Goal: Information Seeking & Learning: Learn about a topic

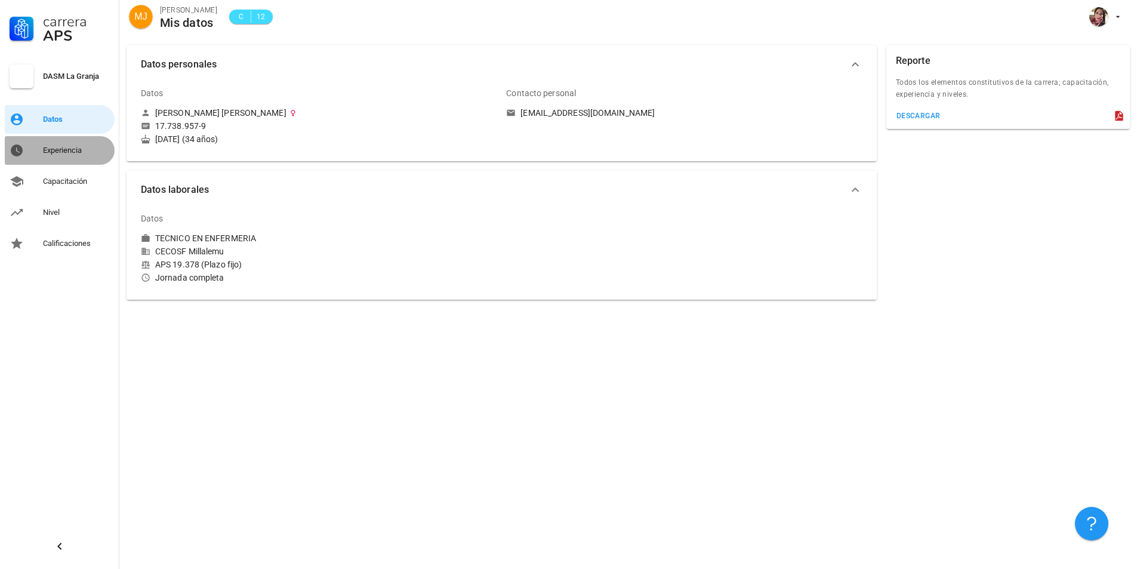
click at [67, 161] on link "Experiencia" at bounding box center [60, 150] width 110 height 29
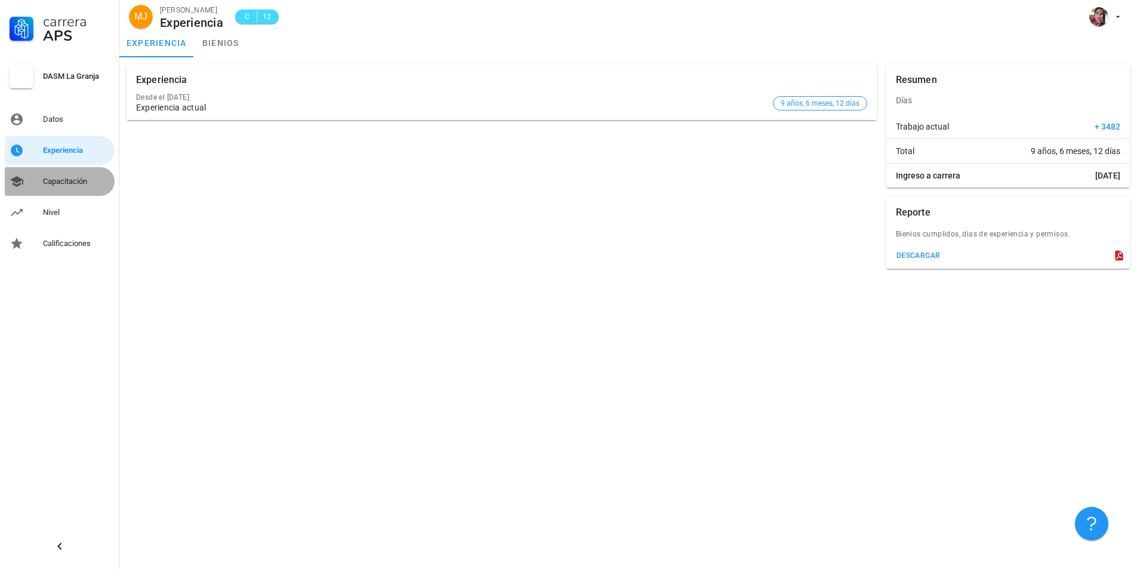
click at [71, 181] on div "Capacitación" at bounding box center [76, 182] width 67 height 10
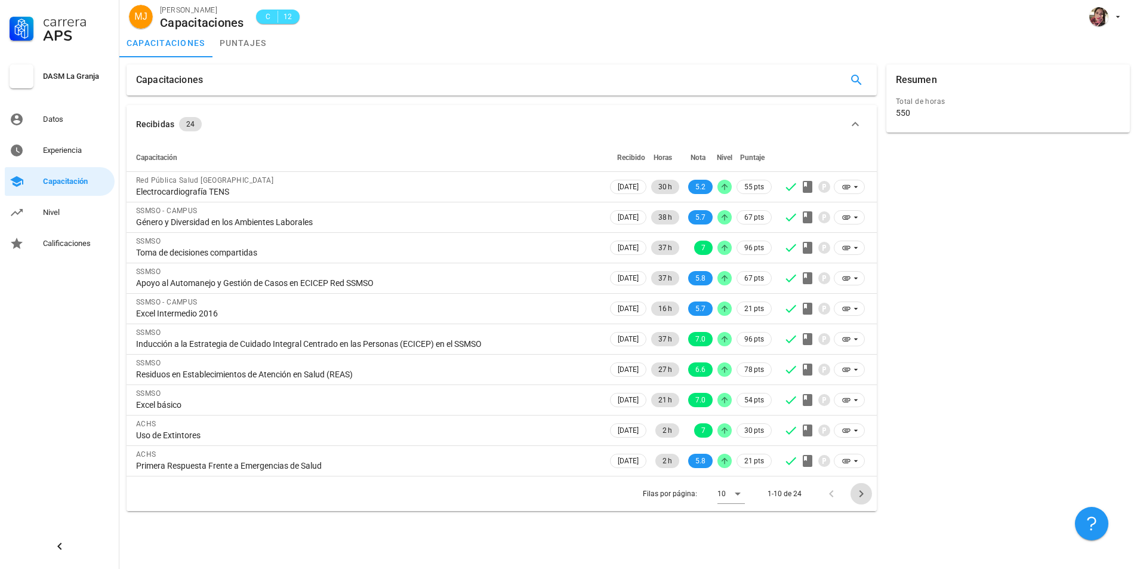
click at [858, 495] on icon "Página siguiente" at bounding box center [861, 493] width 14 height 14
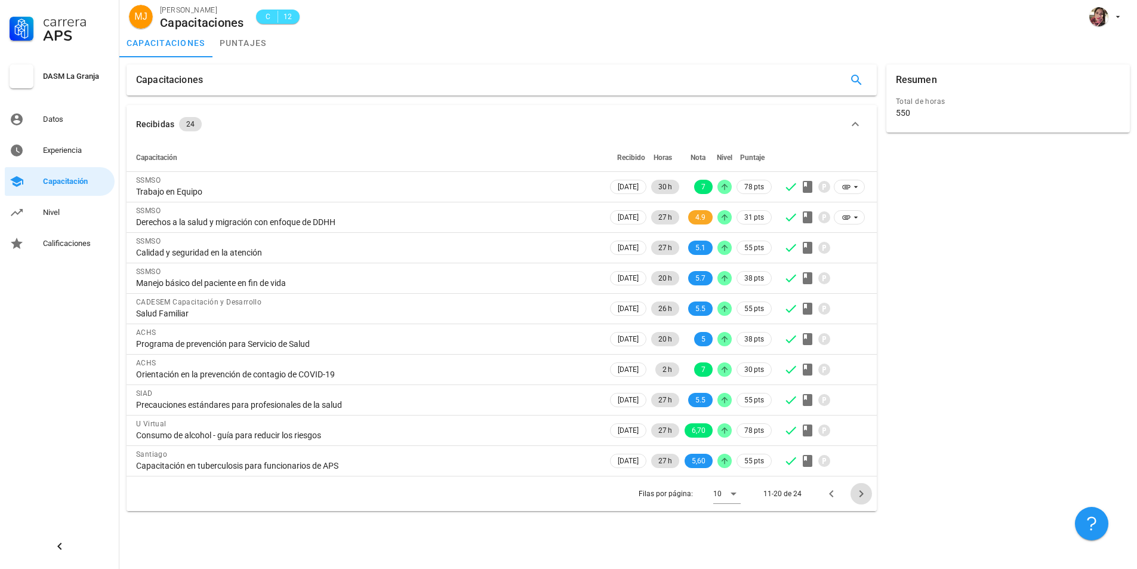
click at [858, 495] on icon "Página siguiente" at bounding box center [861, 493] width 14 height 14
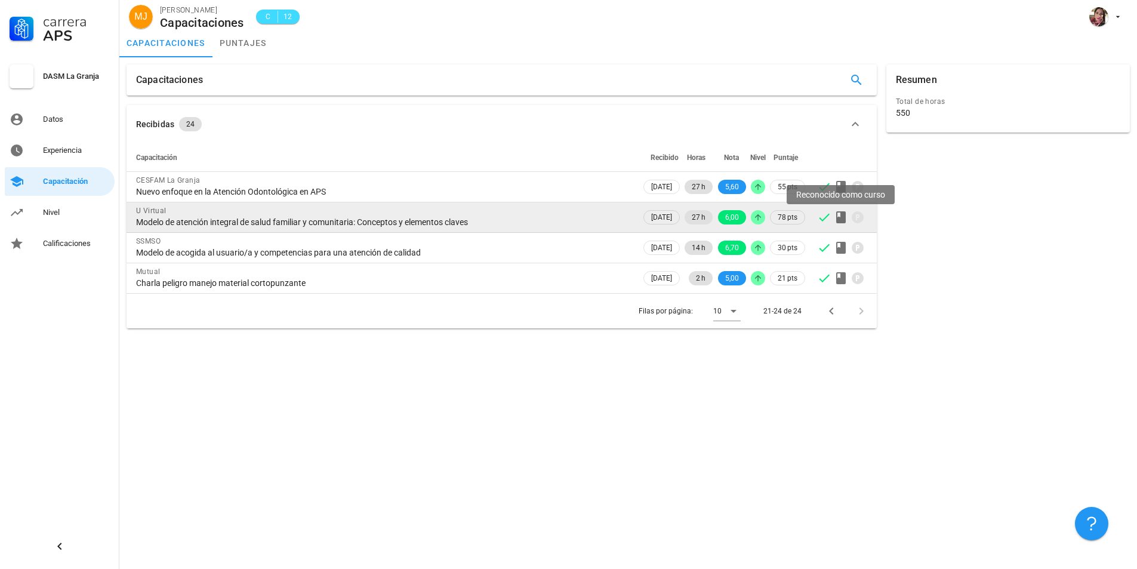
click at [835, 217] on icon at bounding box center [841, 217] width 14 height 14
click at [840, 216] on icon at bounding box center [841, 217] width 14 height 14
click at [757, 217] on icon at bounding box center [758, 217] width 10 height 10
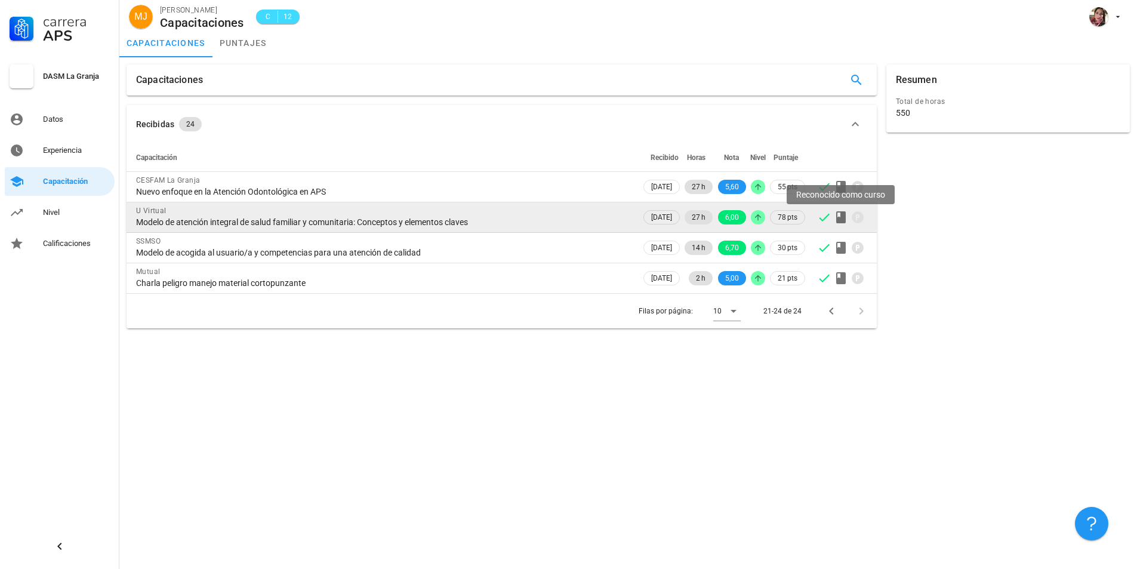
click at [840, 216] on icon at bounding box center [841, 217] width 10 height 12
click at [668, 220] on span "[DATE]" at bounding box center [661, 217] width 21 height 13
click at [844, 220] on icon at bounding box center [841, 217] width 10 height 12
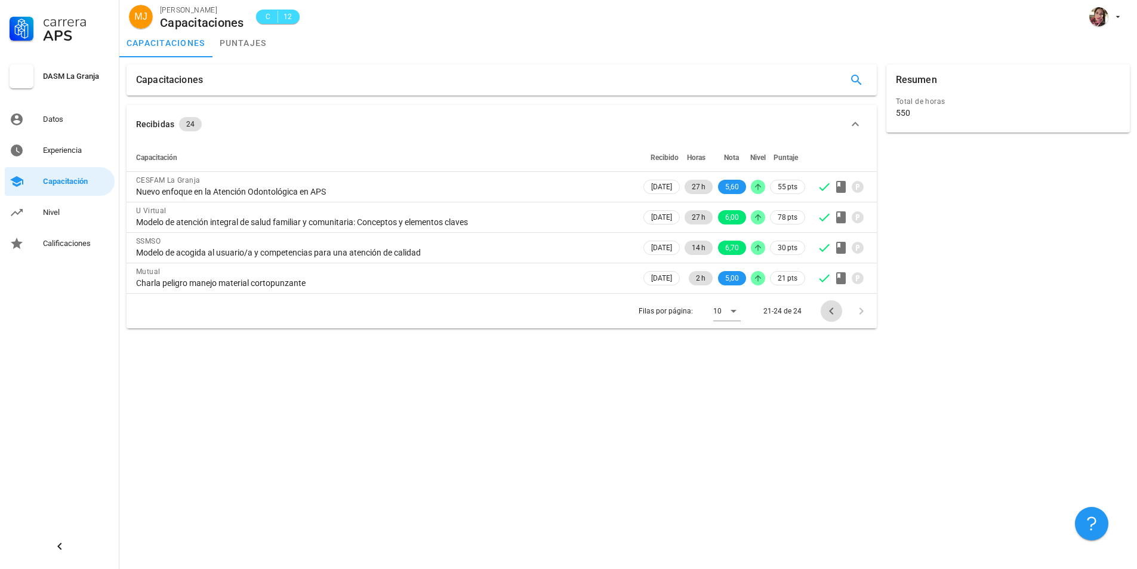
click at [826, 310] on icon "Página anterior" at bounding box center [831, 311] width 14 height 14
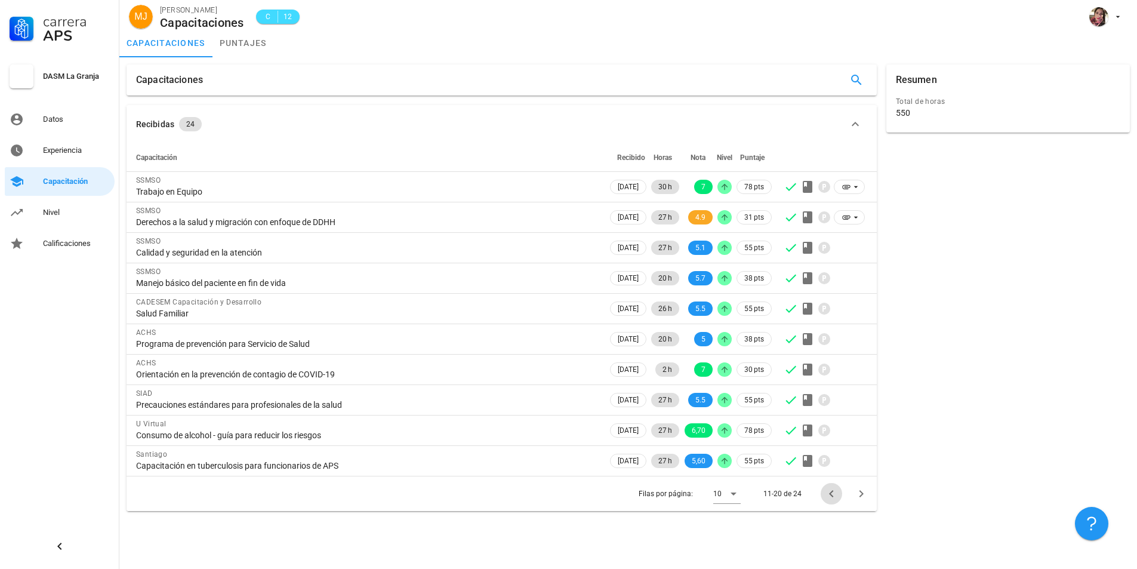
click at [829, 492] on icon "Página anterior" at bounding box center [831, 493] width 14 height 14
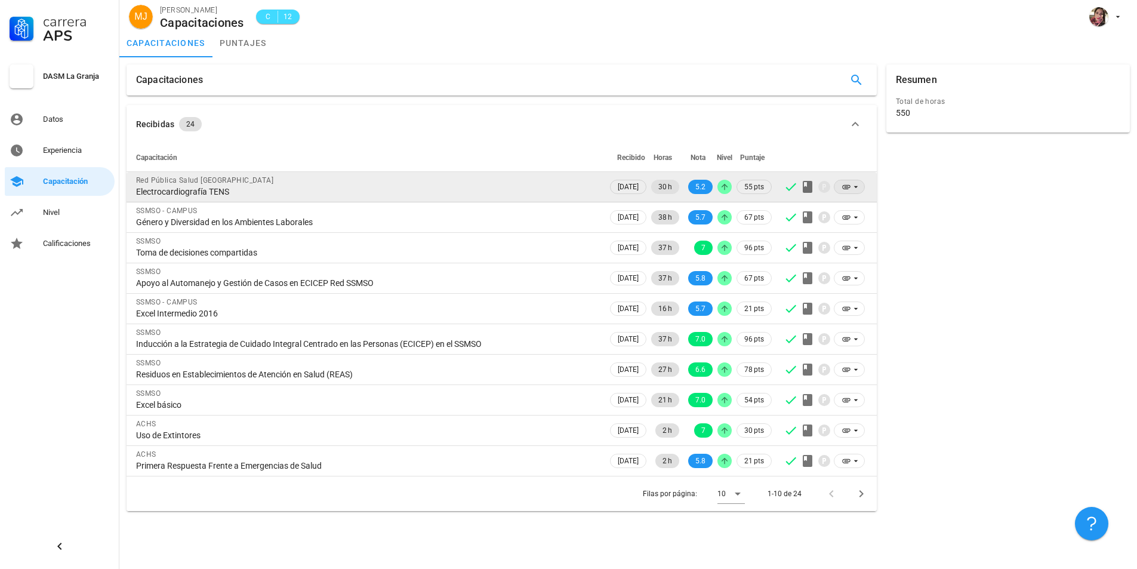
click at [855, 187] on icon at bounding box center [856, 187] width 10 height 10
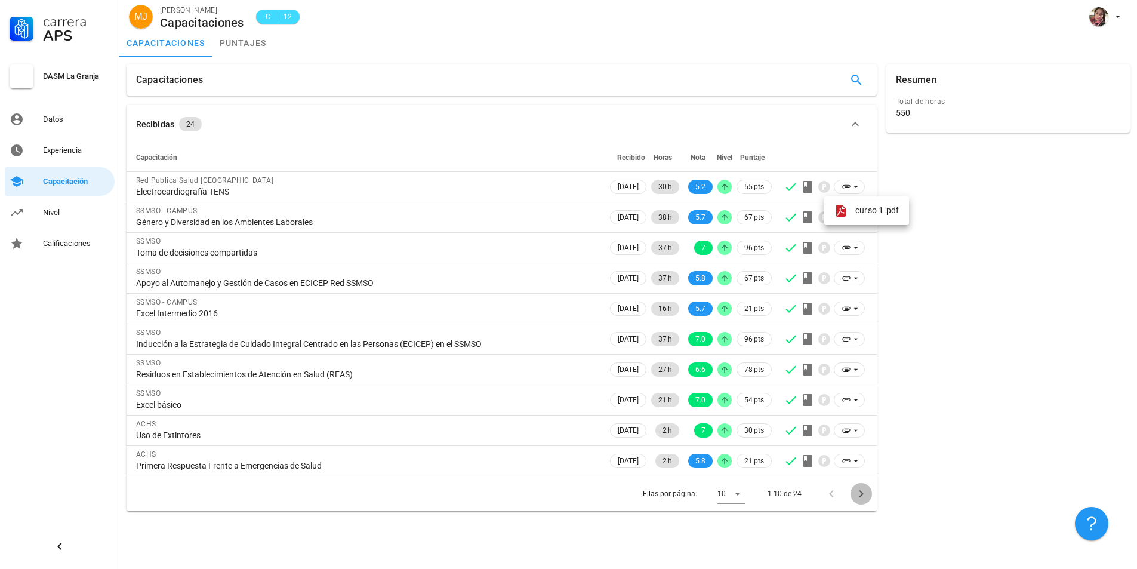
click at [856, 492] on icon "Página siguiente" at bounding box center [861, 493] width 14 height 14
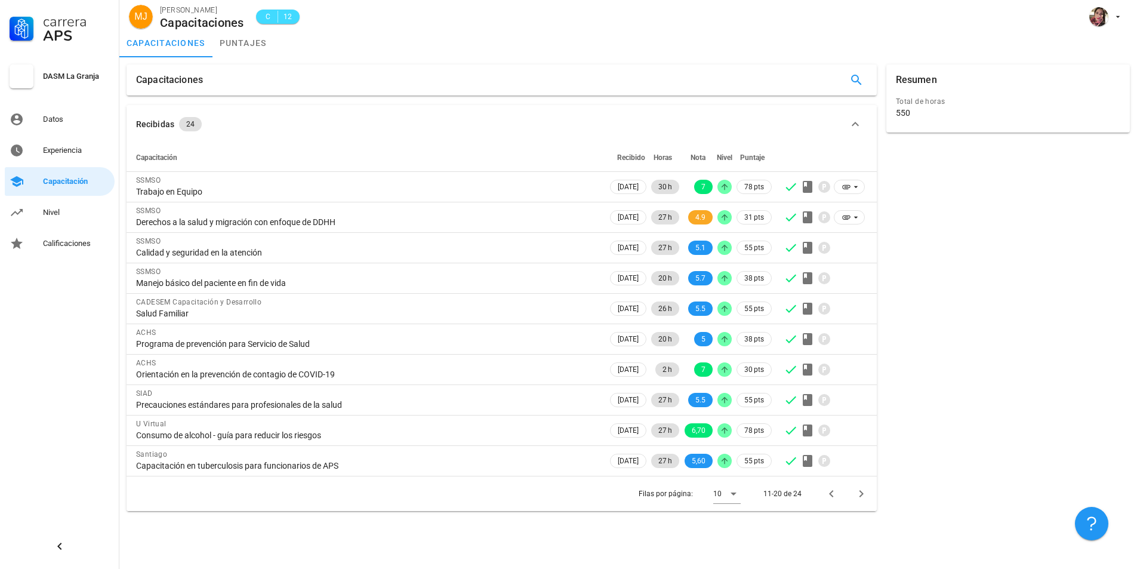
click at [1099, 276] on div "Resumen Total de horas 550" at bounding box center [1007, 288] width 253 height 456
click at [834, 26] on div "[PERSON_NAME] Capacitaciones C 12" at bounding box center [627, 14] width 1017 height 29
click at [1051, 338] on div "Resumen Total de horas 550" at bounding box center [1007, 288] width 253 height 456
click at [431, 38] on div "capacitaciones puntajes" at bounding box center [627, 43] width 1017 height 29
click at [863, 492] on icon "Página siguiente" at bounding box center [861, 493] width 14 height 14
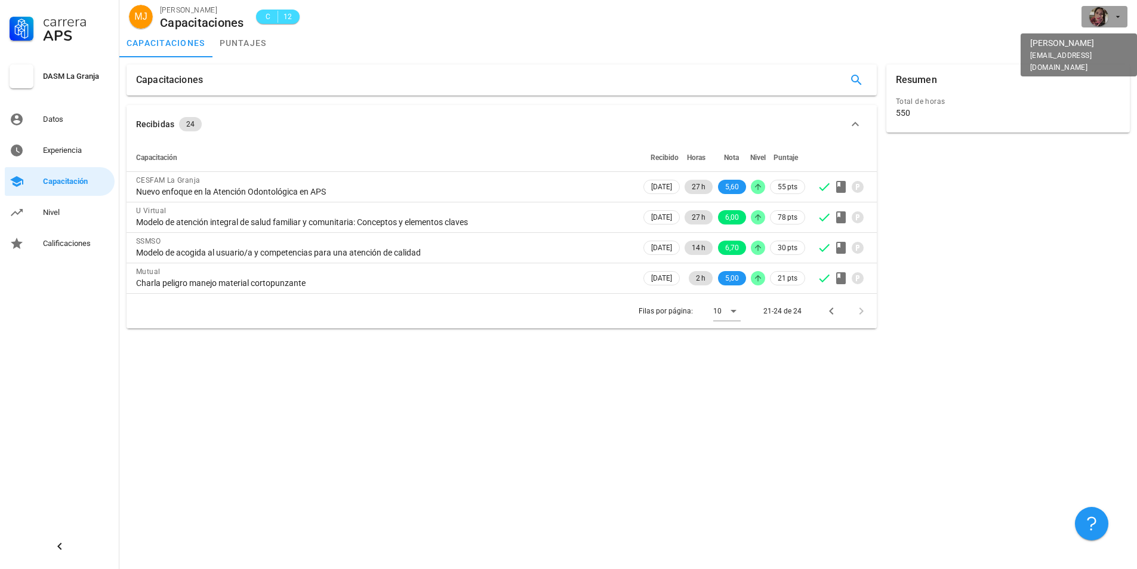
click at [1121, 15] on icon "button" at bounding box center [1118, 17] width 10 height 10
click at [1105, 48] on div "Salir" at bounding box center [1111, 47] width 19 height 24
